Goal: Transaction & Acquisition: Purchase product/service

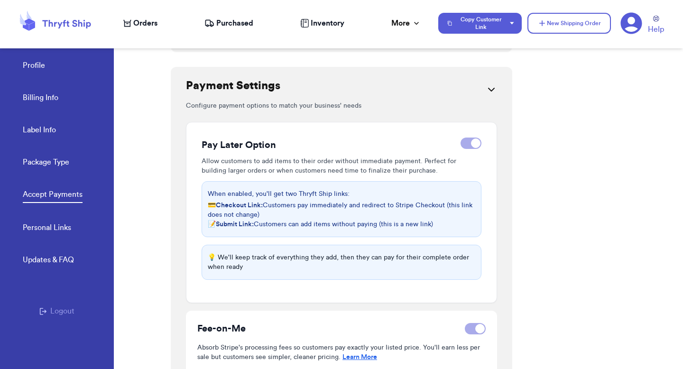
scroll to position [183, 0]
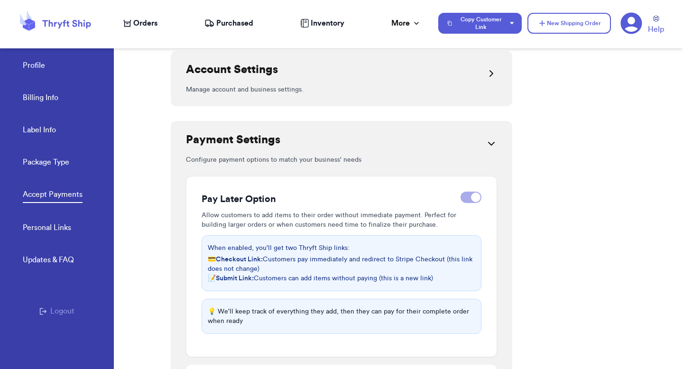
click at [486, 141] on icon at bounding box center [491, 143] width 11 height 11
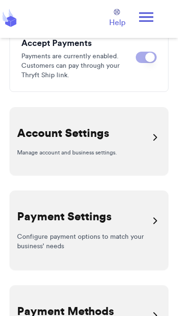
scroll to position [172, 0]
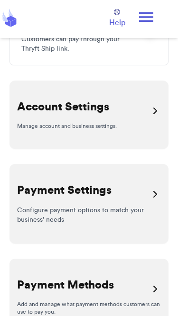
click at [148, 19] on icon at bounding box center [146, 17] width 19 height 19
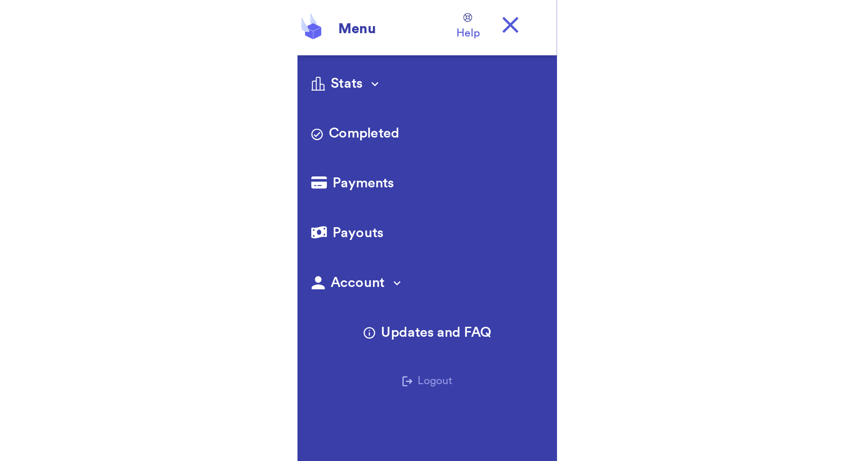
scroll to position [0, 0]
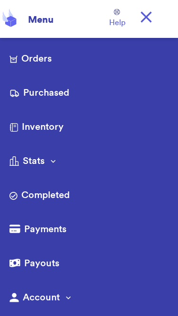
click at [40, 59] on link "Orders" at bounding box center [88, 59] width 159 height 15
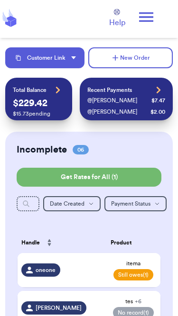
click at [58, 63] on button "Customer Link" at bounding box center [44, 57] width 79 height 21
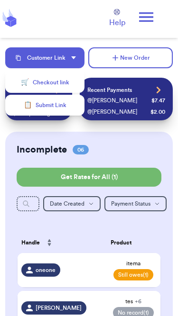
click at [70, 84] on button "🛒 Checkout link" at bounding box center [44, 82] width 79 height 21
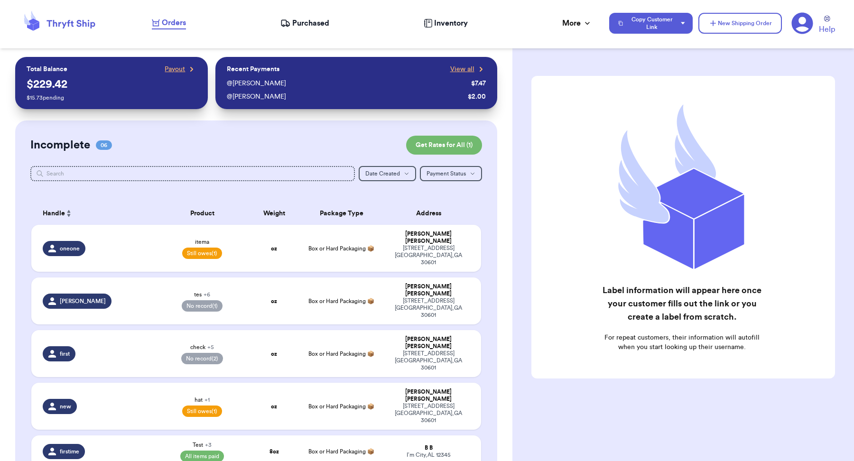
click at [452, 18] on span "Inventory" at bounding box center [451, 23] width 34 height 11
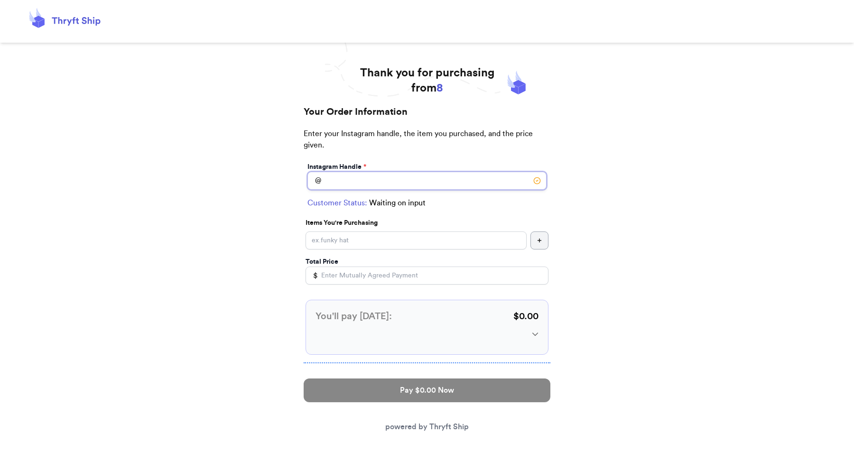
click at [421, 182] on input "Instagram Handle *" at bounding box center [426, 181] width 239 height 18
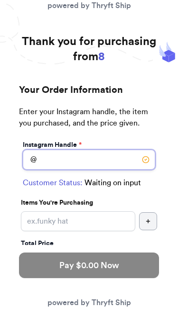
click at [83, 163] on input "Instagram Handle *" at bounding box center [89, 160] width 132 height 20
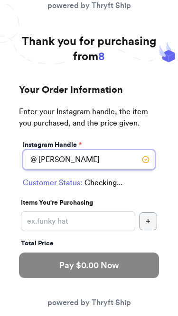
type input "[PERSON_NAME]"
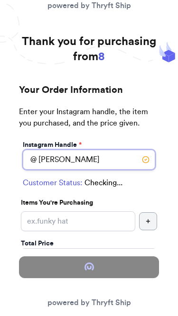
select select "GA"
type input "[GEOGRAPHIC_DATA]"
type input "30601"
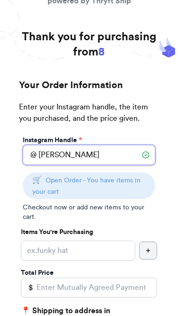
scroll to position [14, 0]
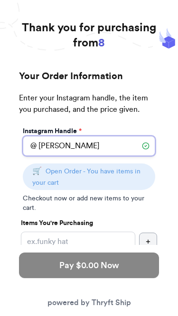
type input "[PERSON_NAME]"
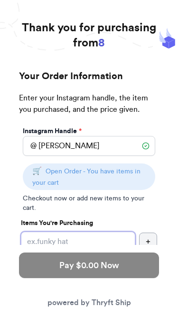
click at [89, 245] on input "Instagram Handle *" at bounding box center [78, 242] width 114 height 20
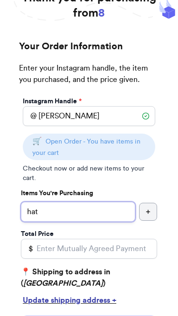
scroll to position [72, 0]
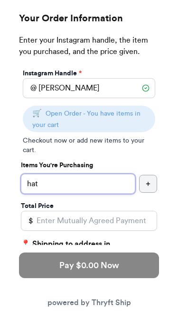
type input "hat"
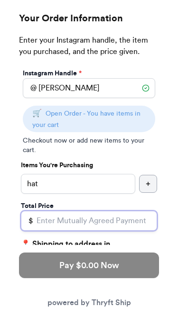
click at [72, 221] on input "Total Price" at bounding box center [89, 221] width 136 height 20
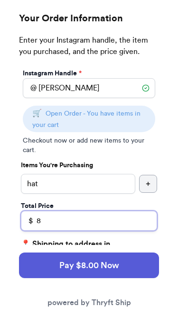
type input "8"
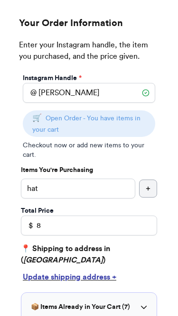
scroll to position [60, 0]
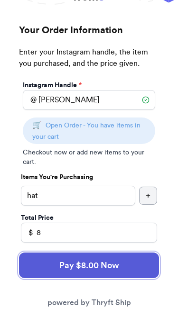
click at [107, 265] on button "Pay $8.00 Now" at bounding box center [89, 266] width 140 height 26
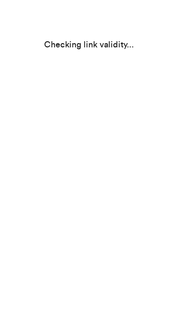
scroll to position [0, 0]
select select "GA"
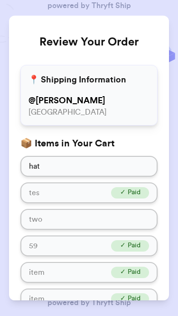
click at [107, 141] on h3 "📦 Items in Your Cart" at bounding box center [89, 143] width 138 height 13
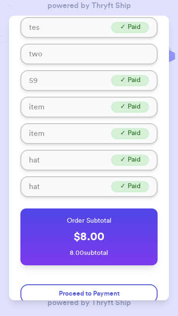
scroll to position [201, 0]
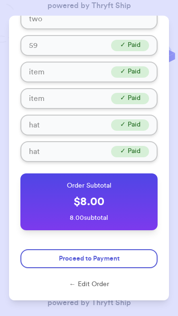
click at [129, 251] on button "Proceed to Payment" at bounding box center [89, 258] width 138 height 19
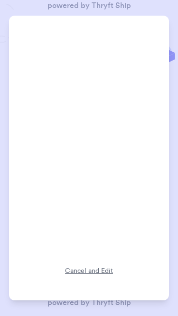
scroll to position [334, 0]
click at [91, 274] on div "Cancel and Edit" at bounding box center [89, 279] width 48 height 28
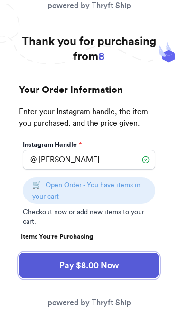
click at [129, 267] on button "Pay $8.00 Now" at bounding box center [89, 266] width 140 height 26
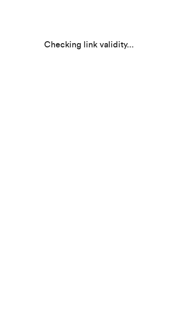
select select "GA"
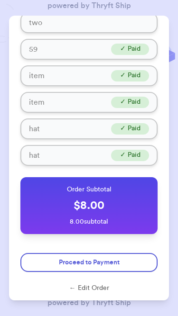
scroll to position [201, 0]
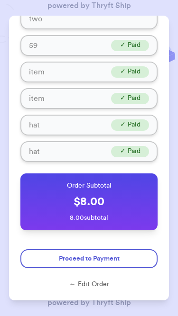
click at [136, 252] on button "Proceed to Payment" at bounding box center [89, 258] width 138 height 19
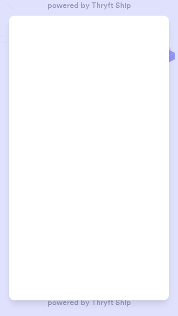
scroll to position [317, 0]
click at [107, 286] on div "Cancel and Edit" at bounding box center [89, 296] width 48 height 28
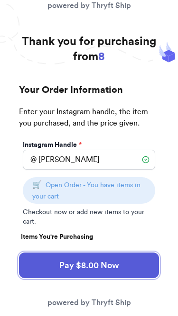
click at [124, 267] on button "Pay $8.00 Now" at bounding box center [89, 266] width 140 height 26
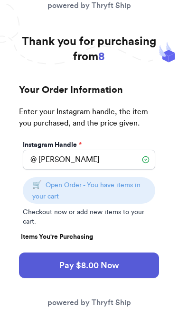
select select "GA"
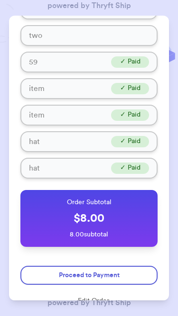
scroll to position [185, 0]
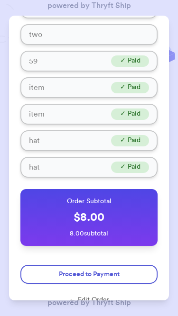
click at [134, 271] on button "Proceed to Payment" at bounding box center [89, 274] width 138 height 19
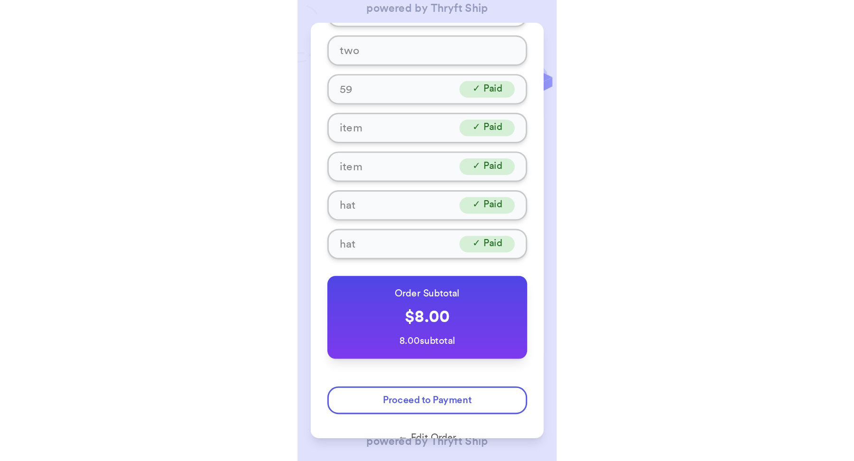
scroll to position [0, 0]
